Goal: Check status

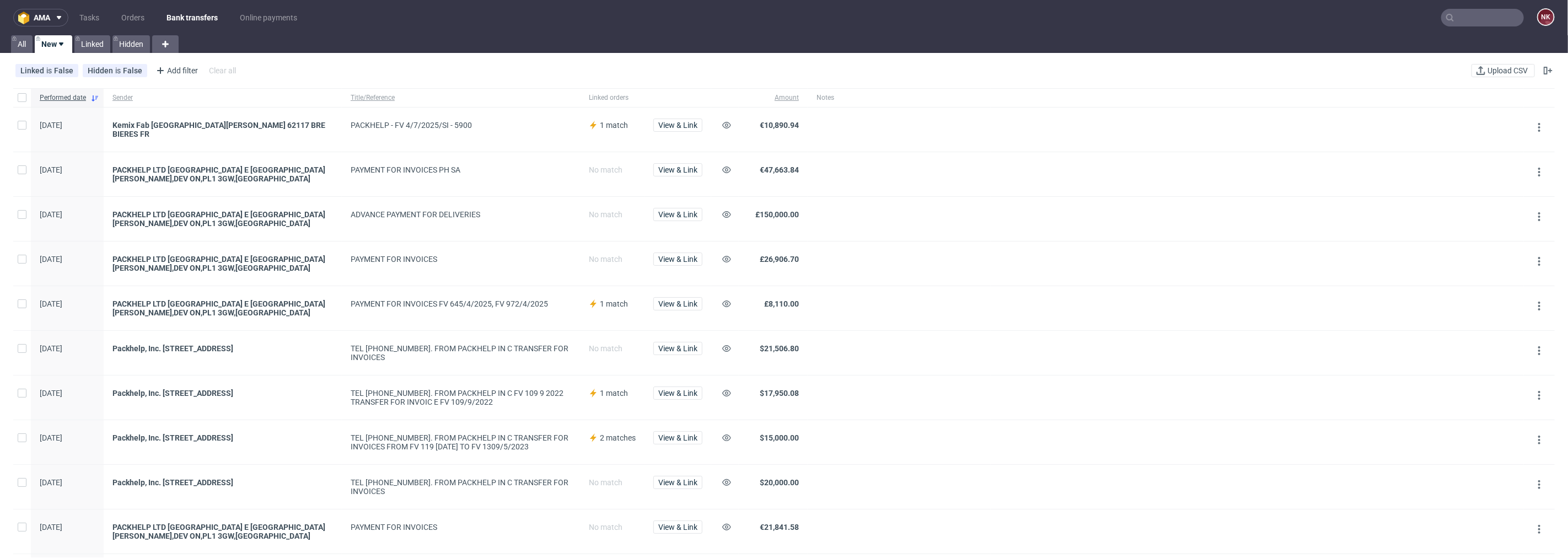
click at [1495, 13] on input "text" at bounding box center [1482, 17] width 83 height 17
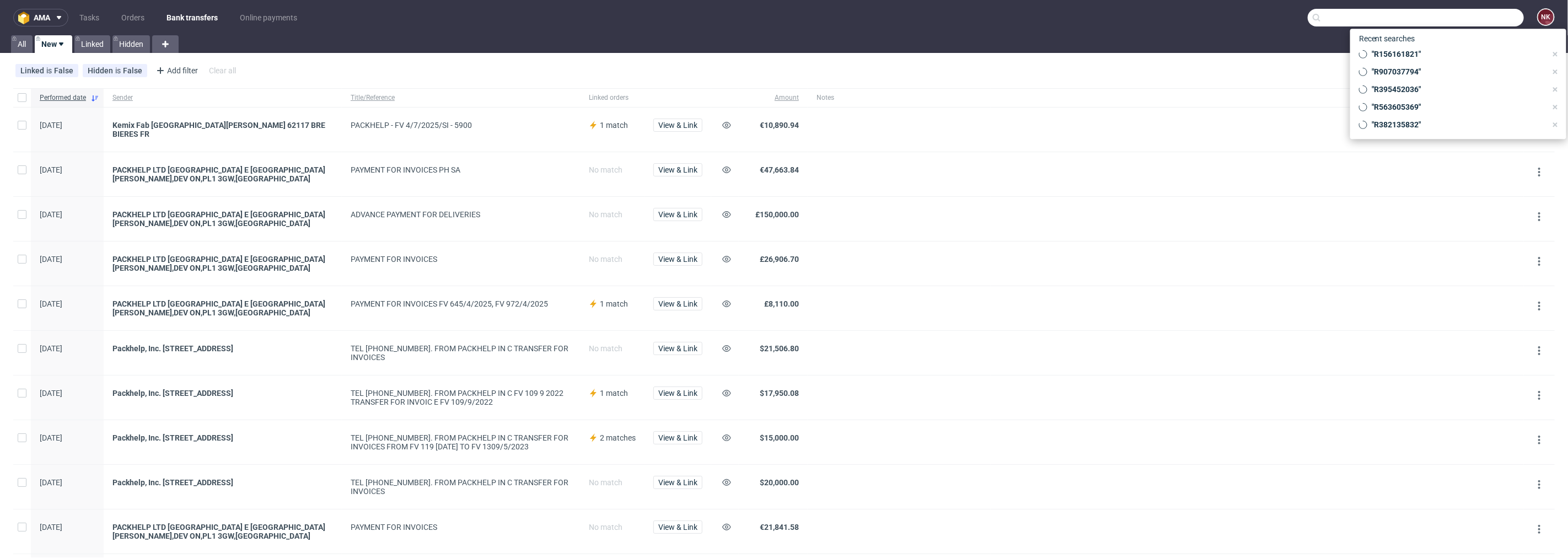
paste input "R529528297"
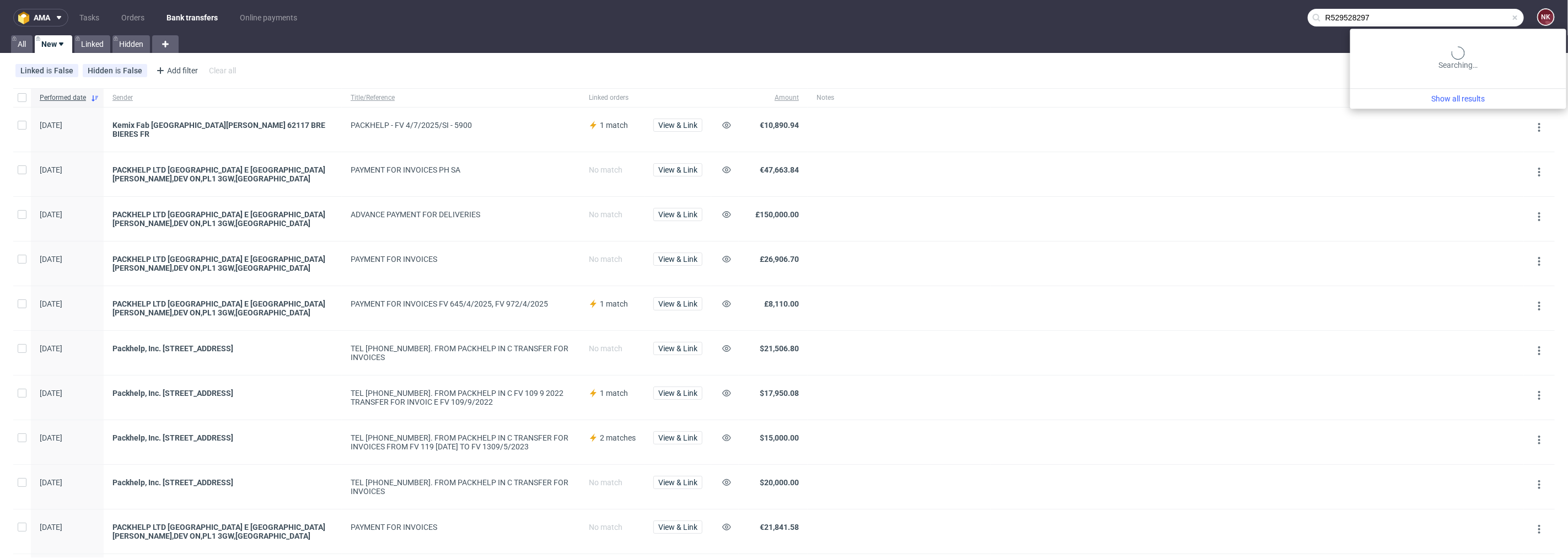
type input "R529528297"
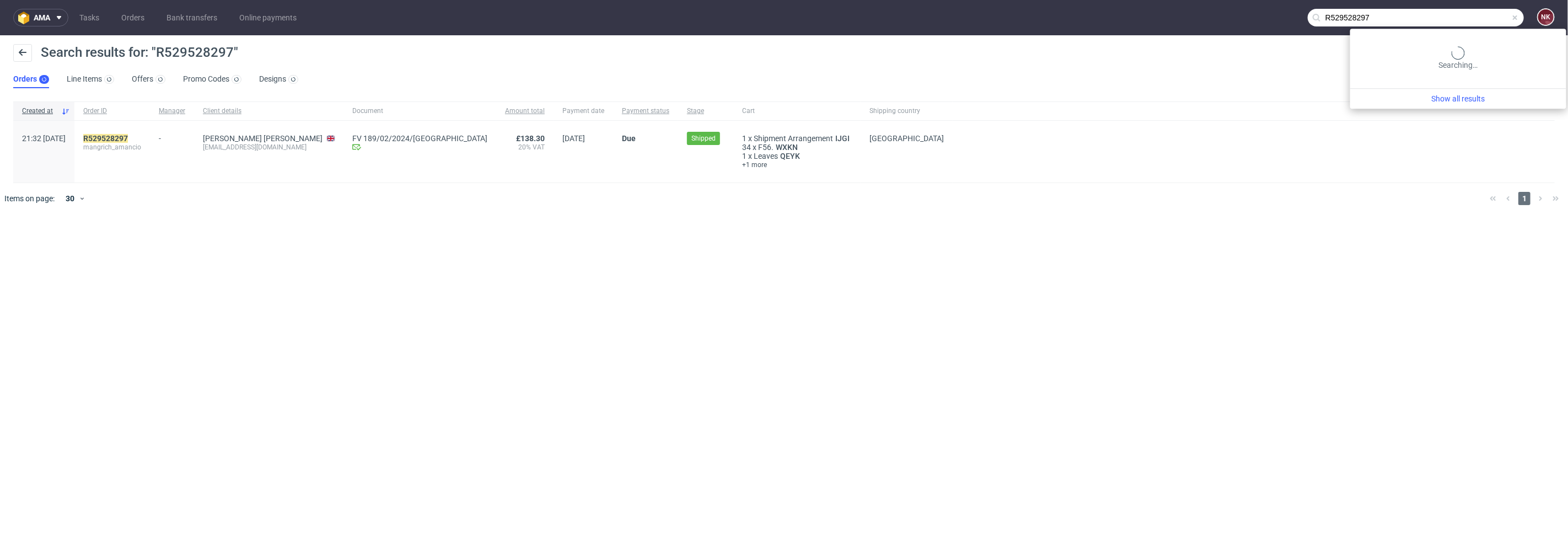
click at [1468, 16] on input "R529528297" at bounding box center [1416, 17] width 216 height 17
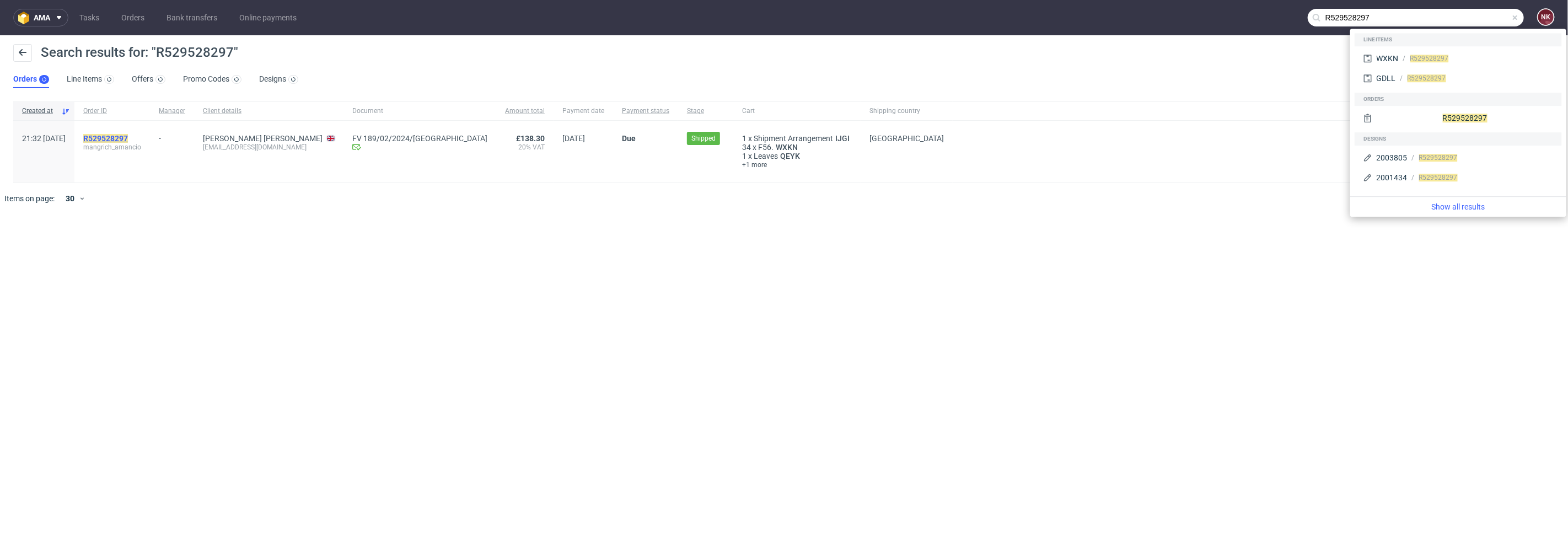
click at [128, 136] on mark "R529528297" at bounding box center [105, 139] width 44 height 9
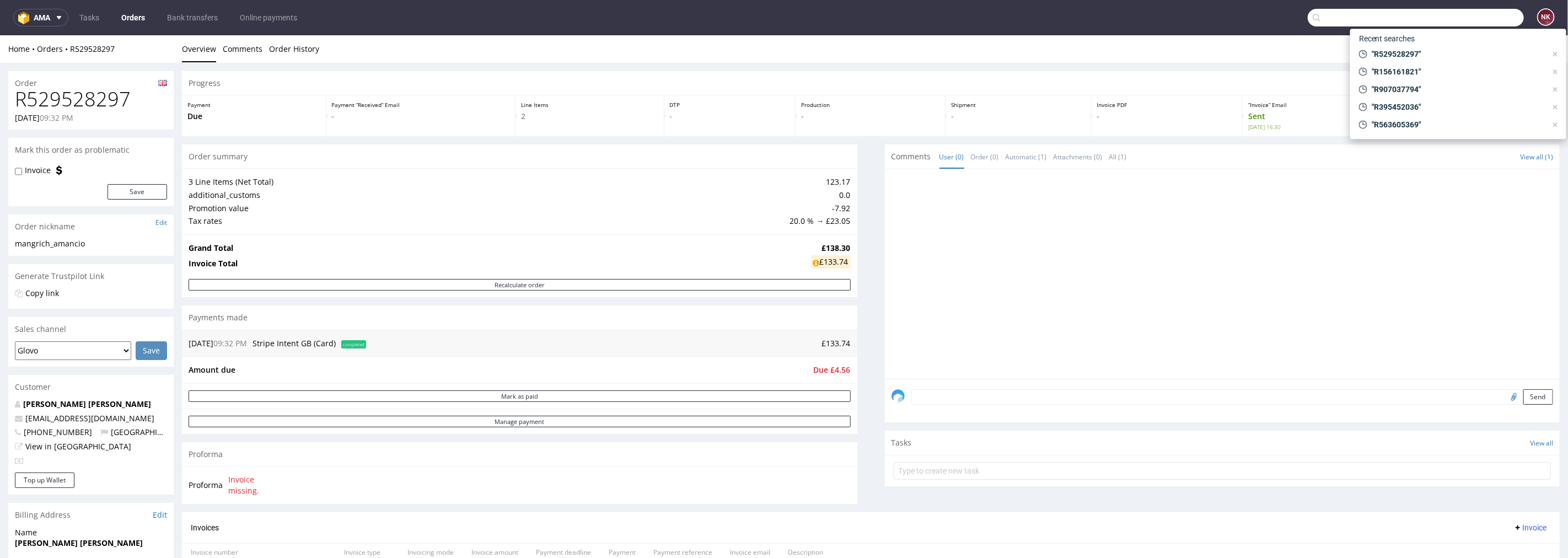
scroll to position [306, 0]
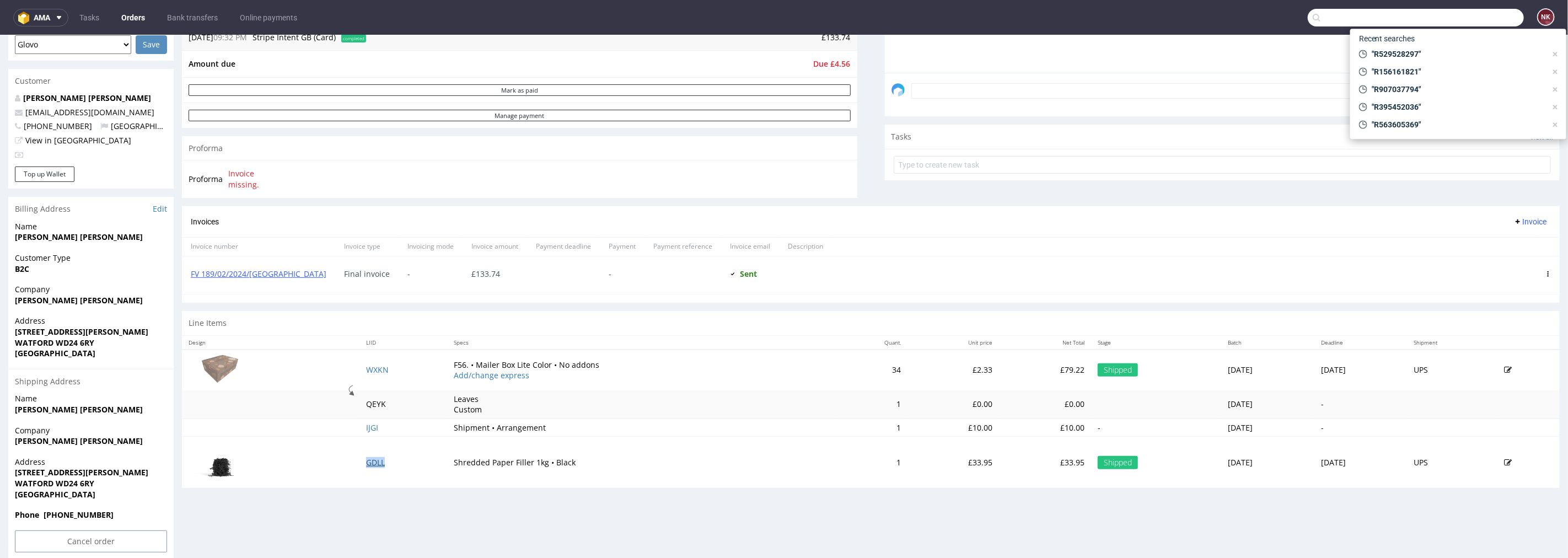
drag, startPoint x: 365, startPoint y: 428, endPoint x: 360, endPoint y: 460, distance: 32.4
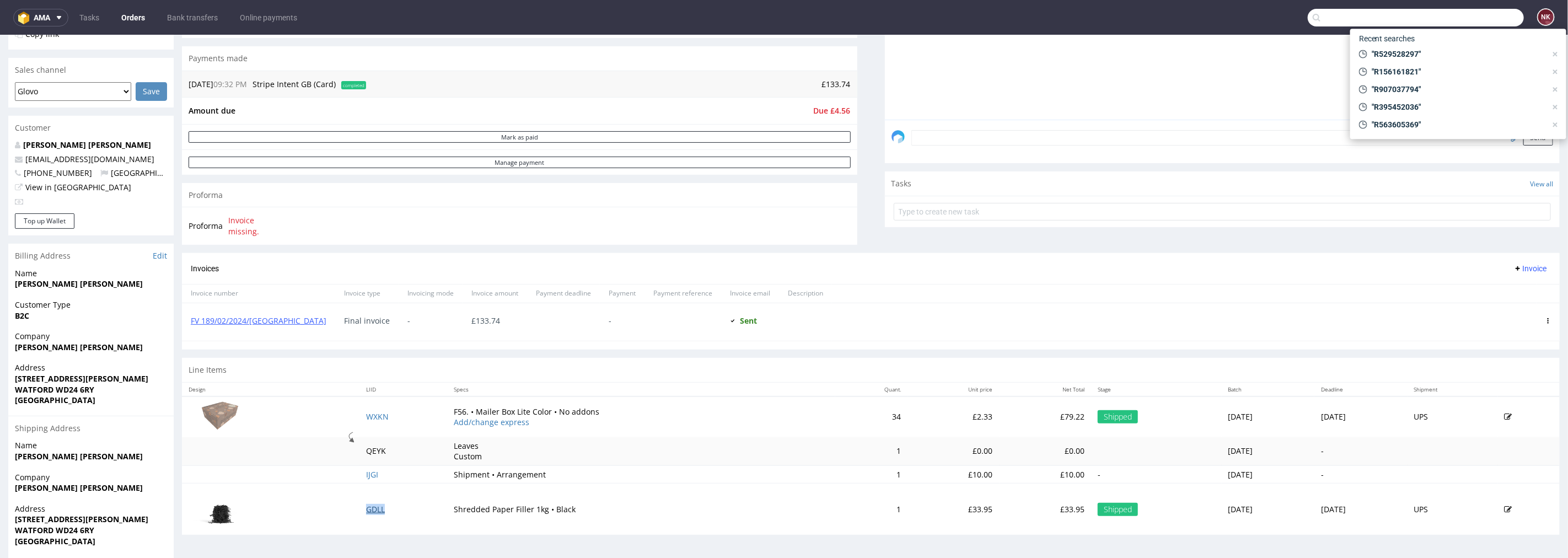
scroll to position [320, 0]
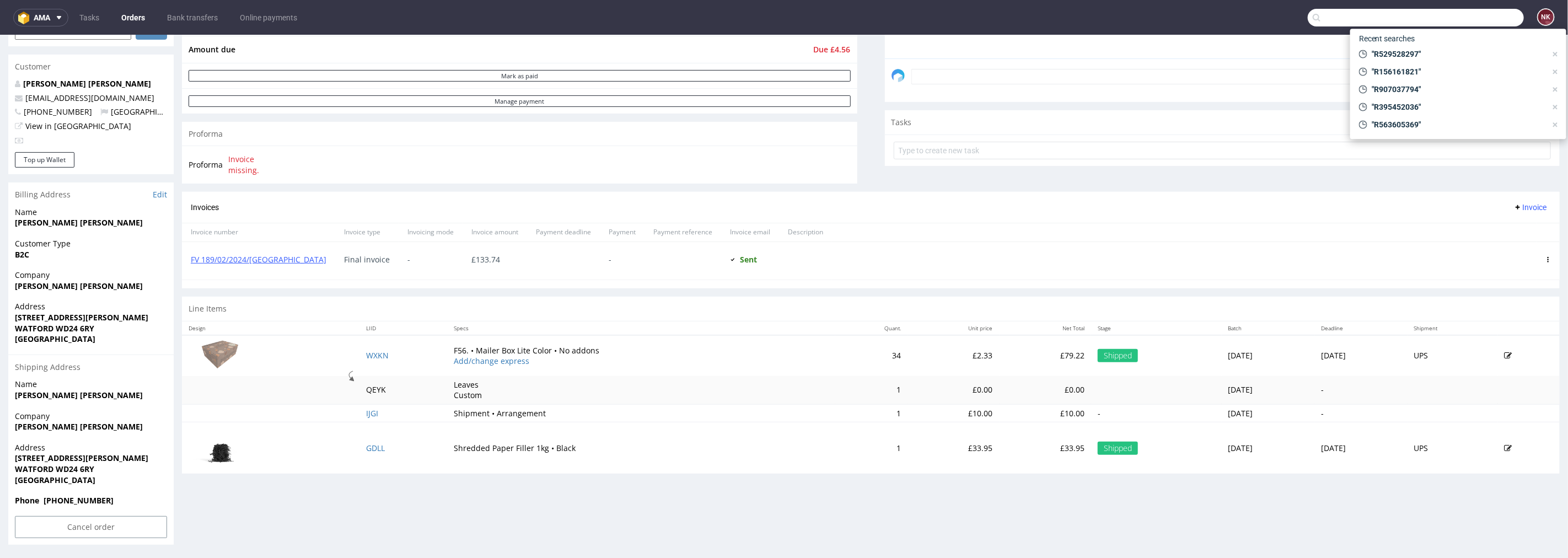
click at [929, 395] on td "£0.00" at bounding box center [953, 390] width 92 height 29
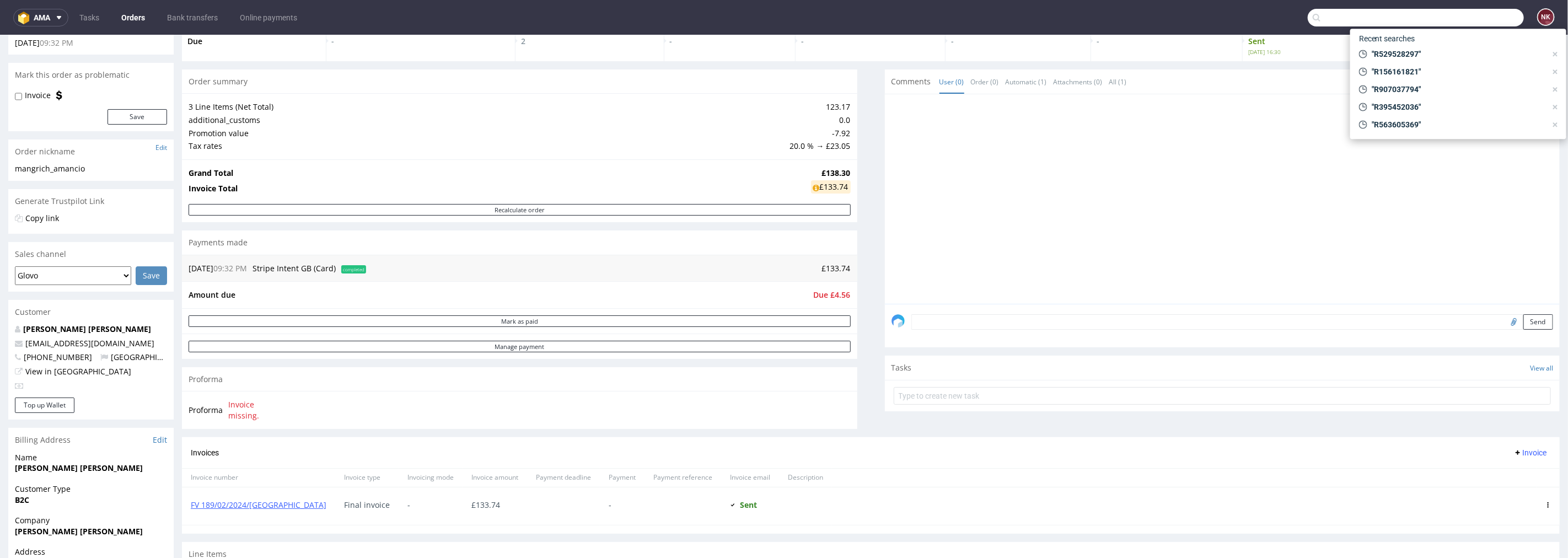
scroll to position [0, 0]
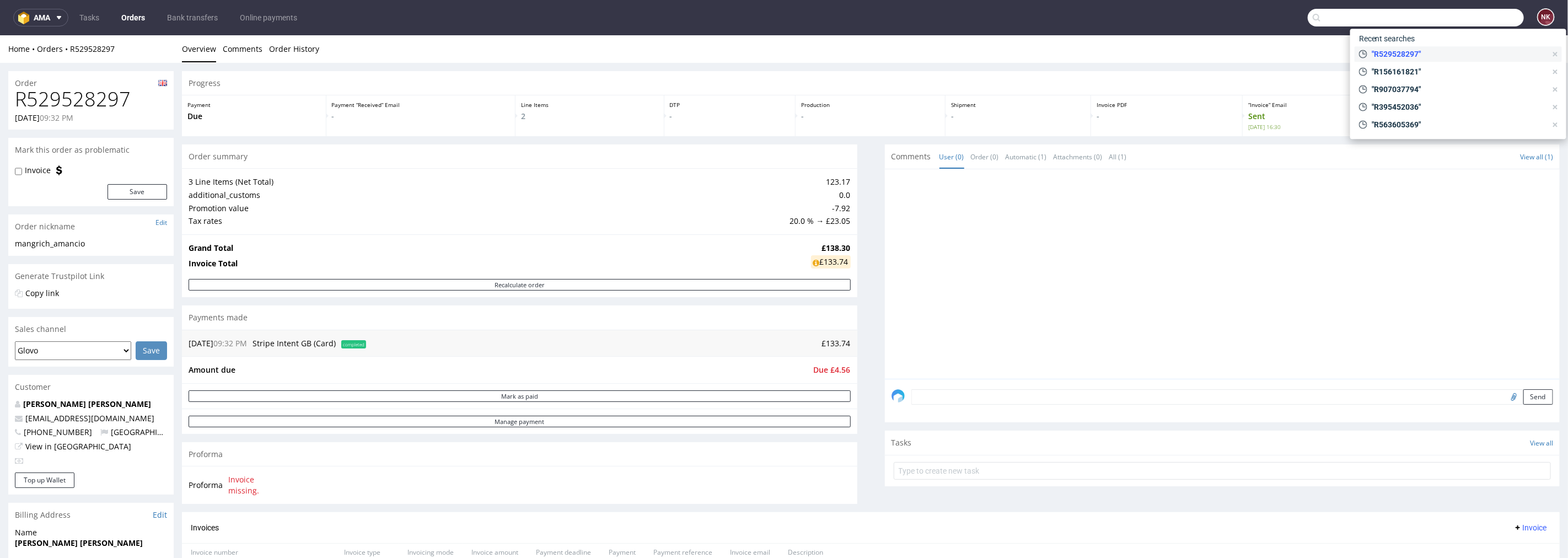
click at [1556, 52] on use at bounding box center [1554, 54] width 5 height 5
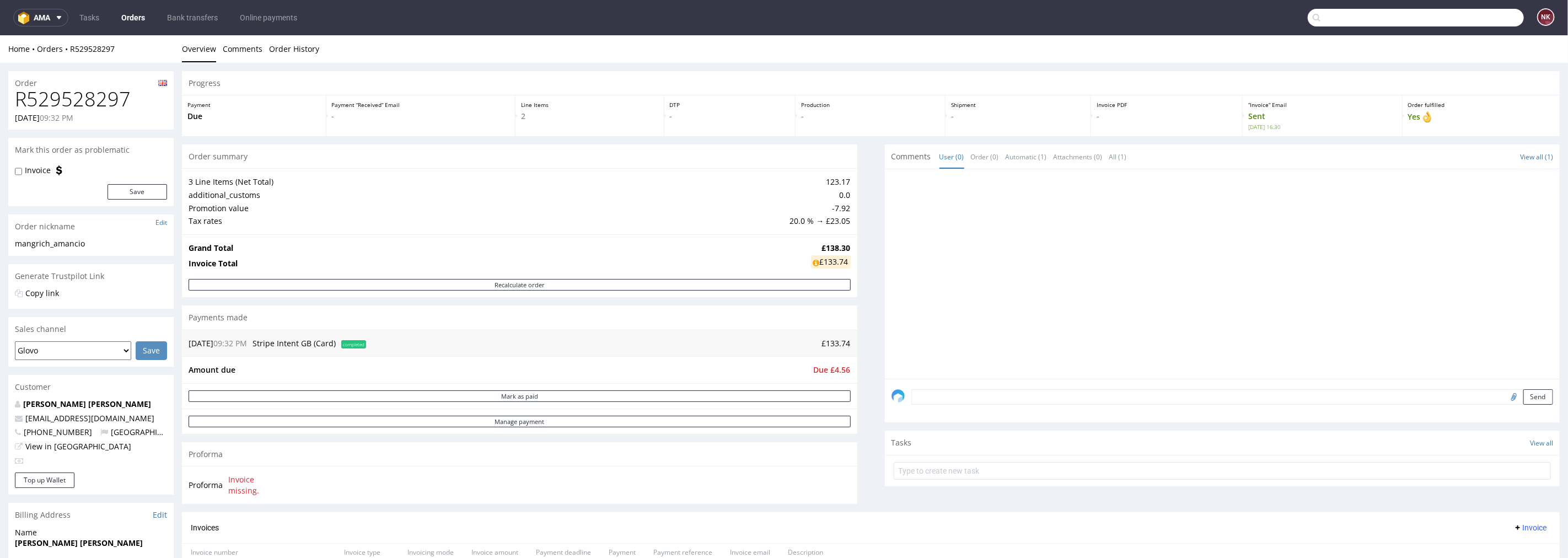
click at [1470, 47] on ul "Overview Comments Order History" at bounding box center [871, 48] width 1378 height 11
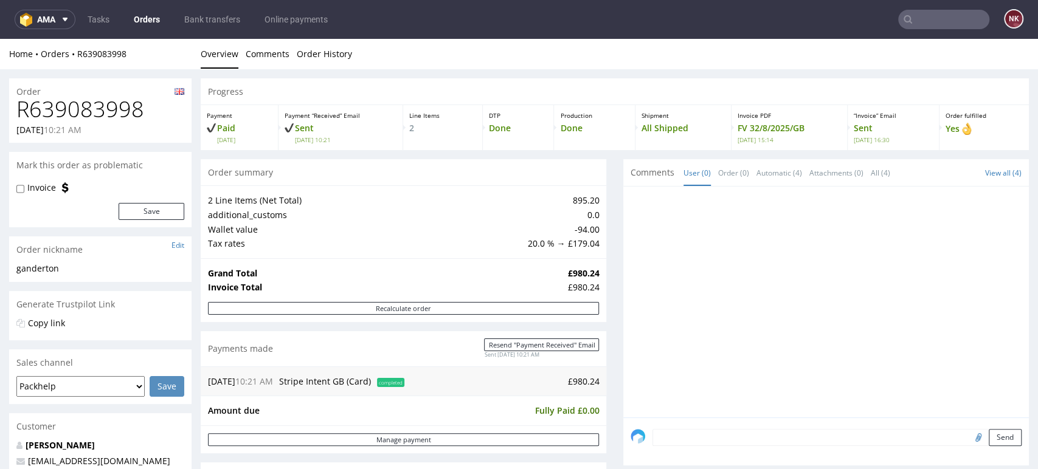
scroll to position [472, 0]
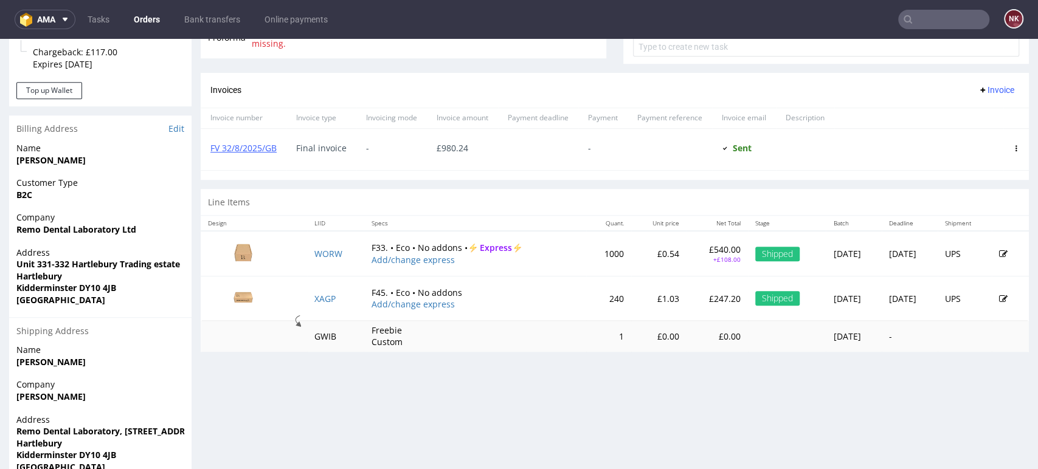
click at [796, 441] on div "Progress Payment Paid Fri 01 Aug Payment “Received” Email Sent Fri 1 Aug 10:21 …" at bounding box center [615, 72] width 828 height 933
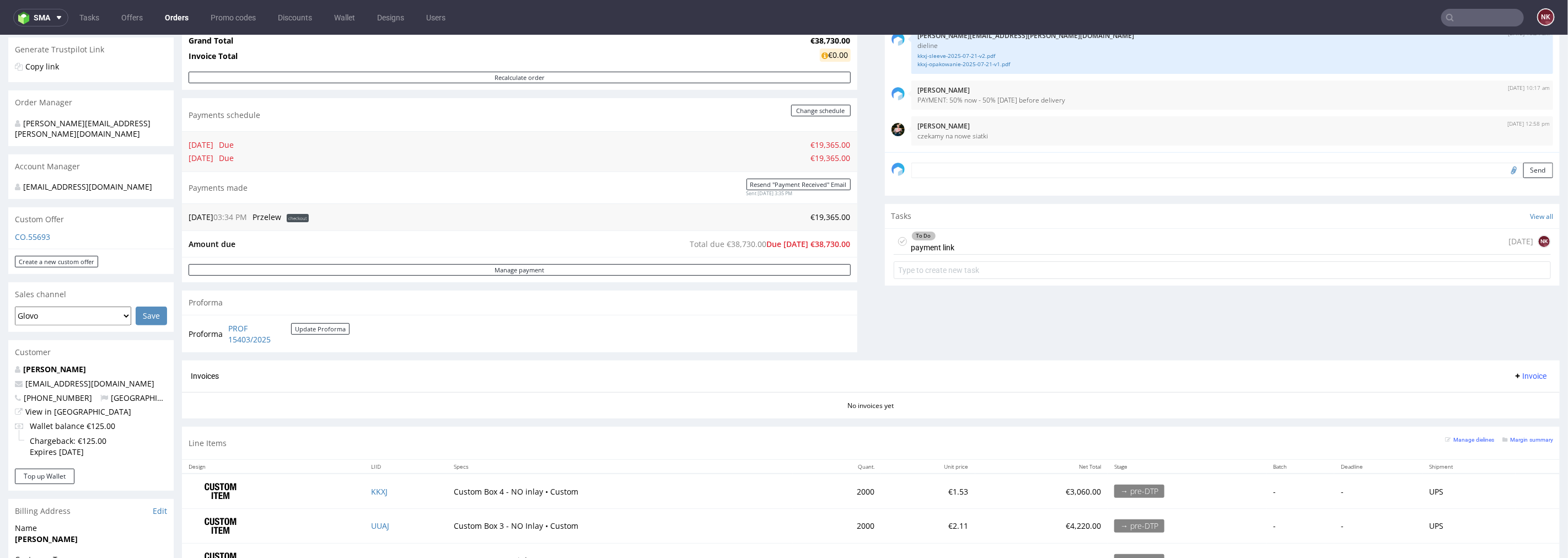
scroll to position [245, 0]
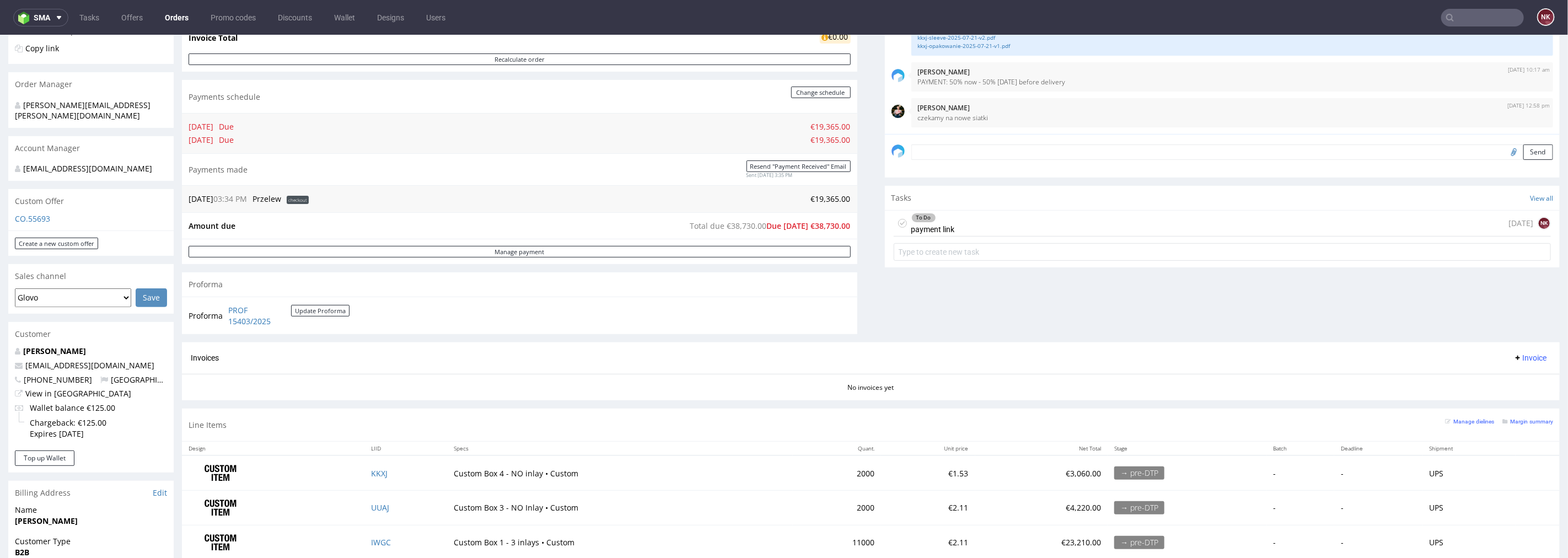
click at [969, 220] on div "To Do payment link [DATE] NK" at bounding box center [1222, 223] width 657 height 26
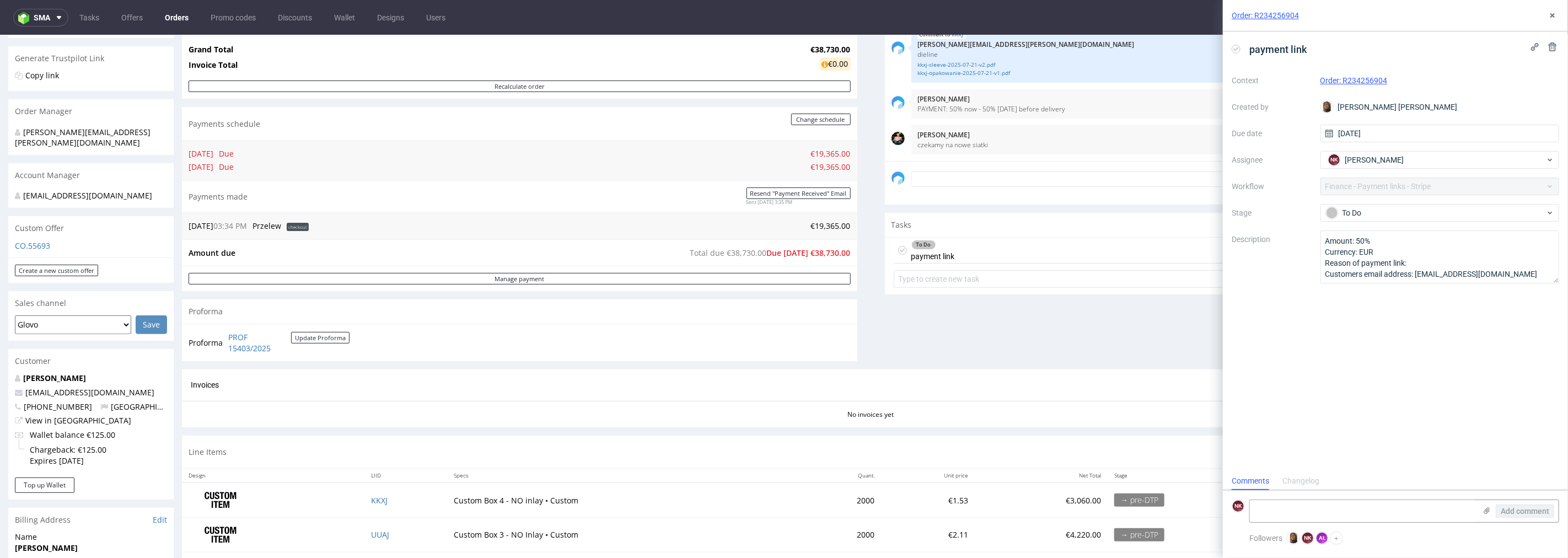
scroll to position [61, 0]
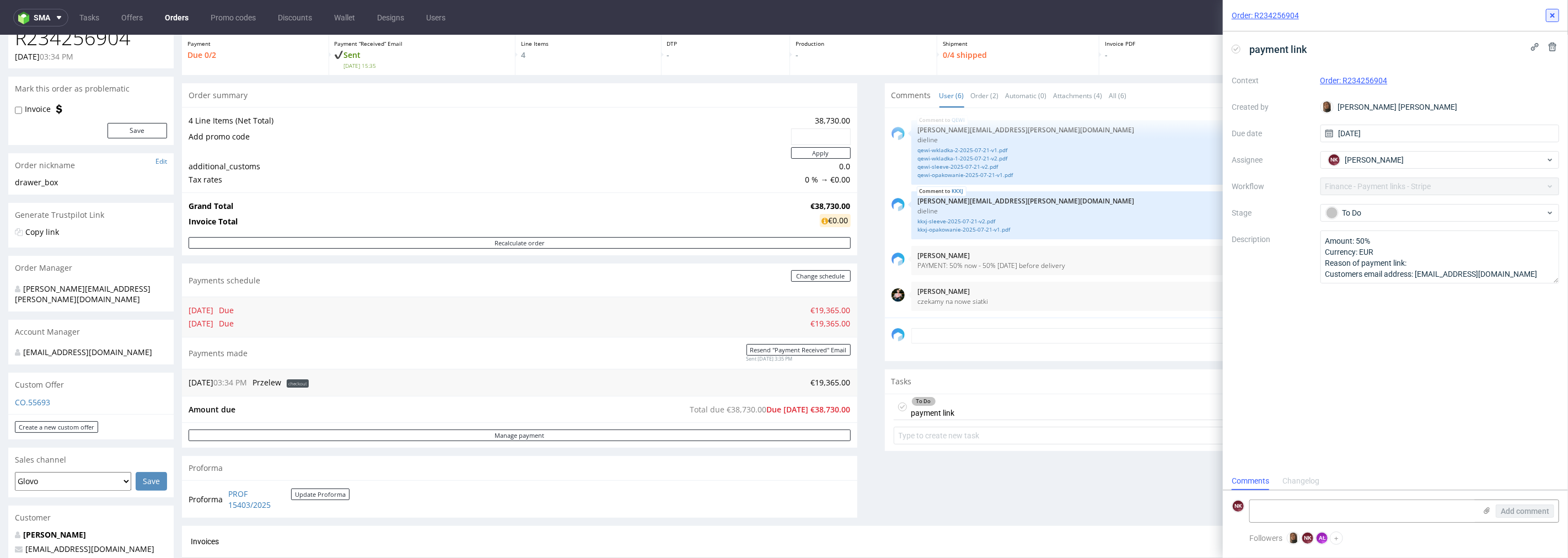
click at [1546, 11] on button at bounding box center [1552, 15] width 14 height 14
